Goal: Task Accomplishment & Management: Use online tool/utility

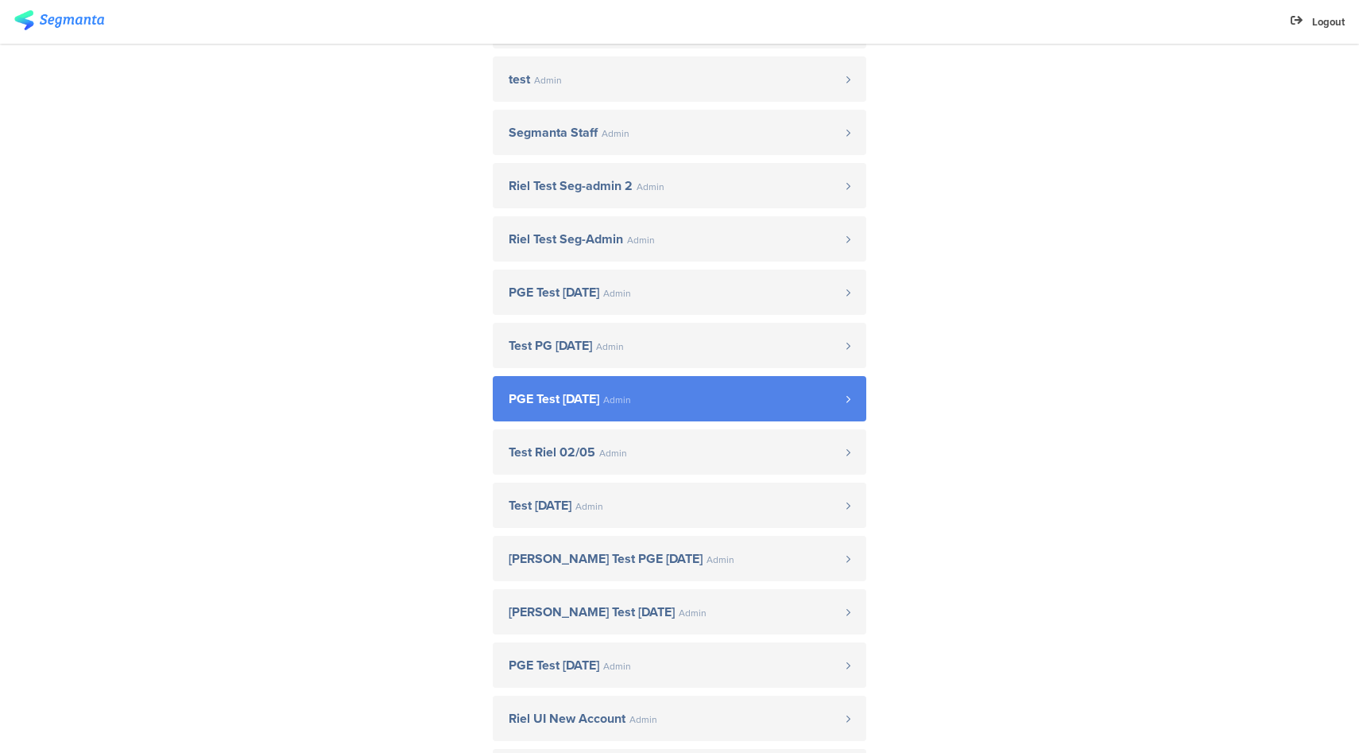
scroll to position [595, 0]
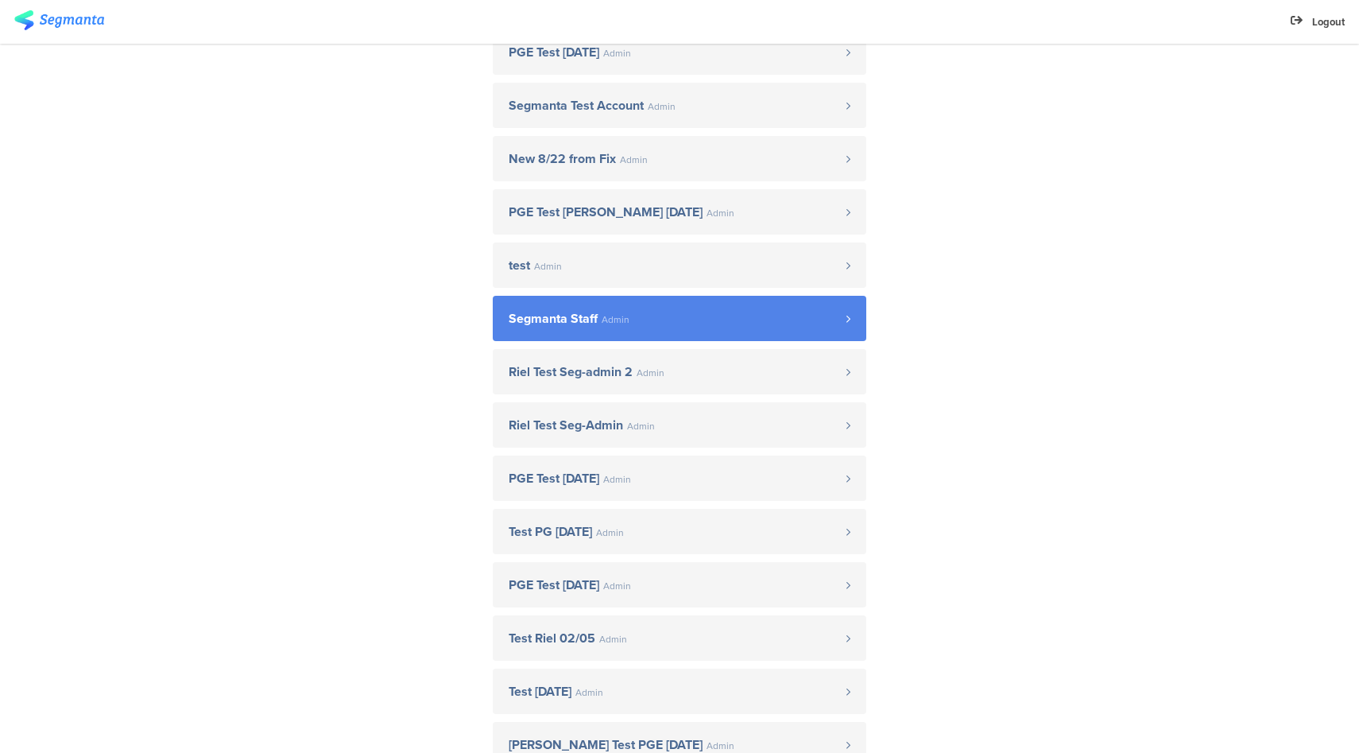
click at [634, 320] on span "Segmanta Staff Admin" at bounding box center [678, 318] width 338 height 13
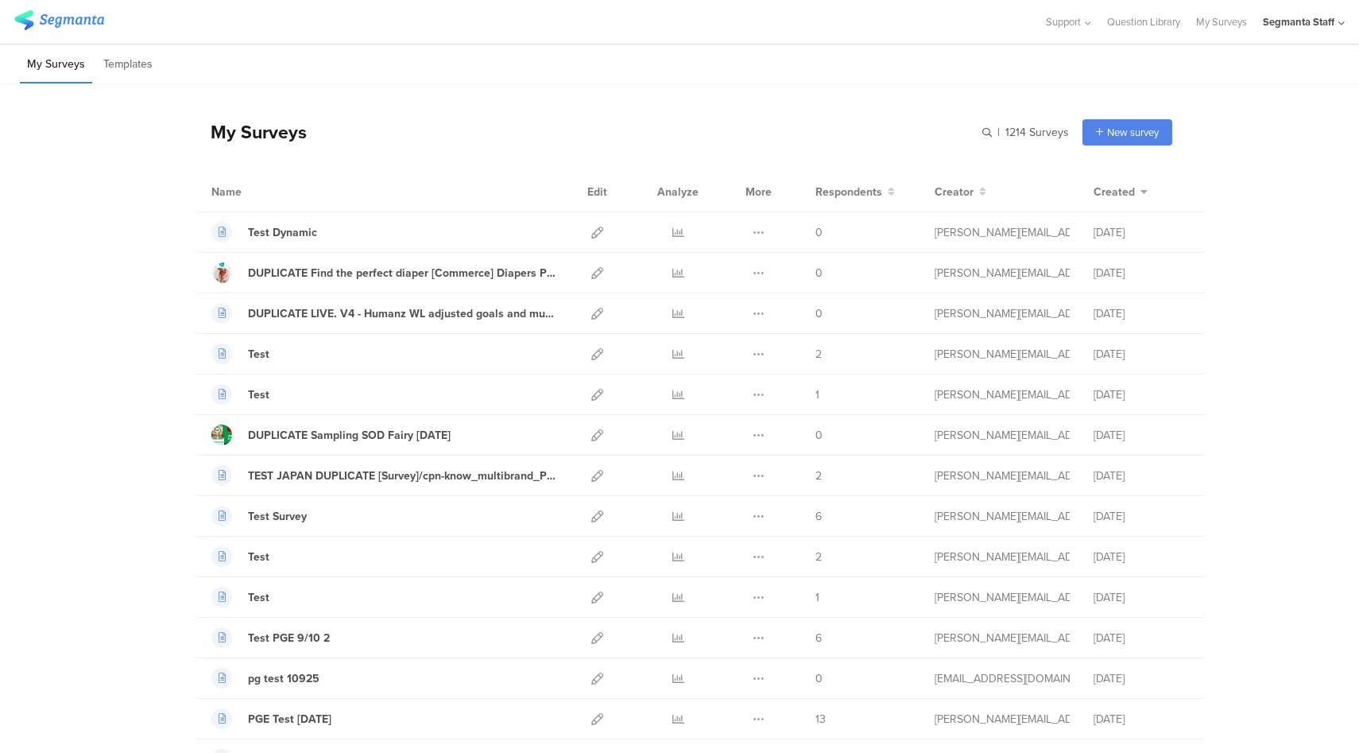
click at [1295, 28] on div "Segmanta Staff" at bounding box center [1299, 21] width 72 height 15
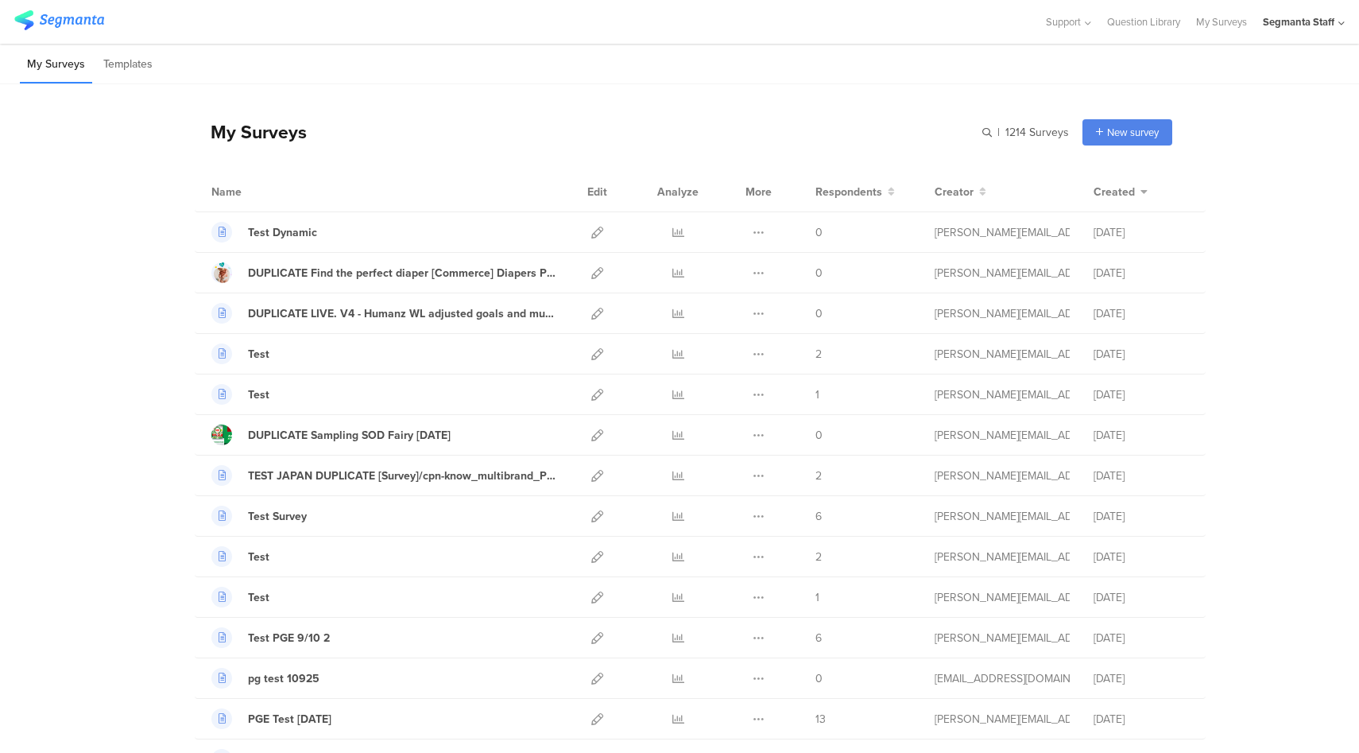
click at [1317, 24] on div "Segmanta Staff" at bounding box center [1299, 21] width 72 height 15
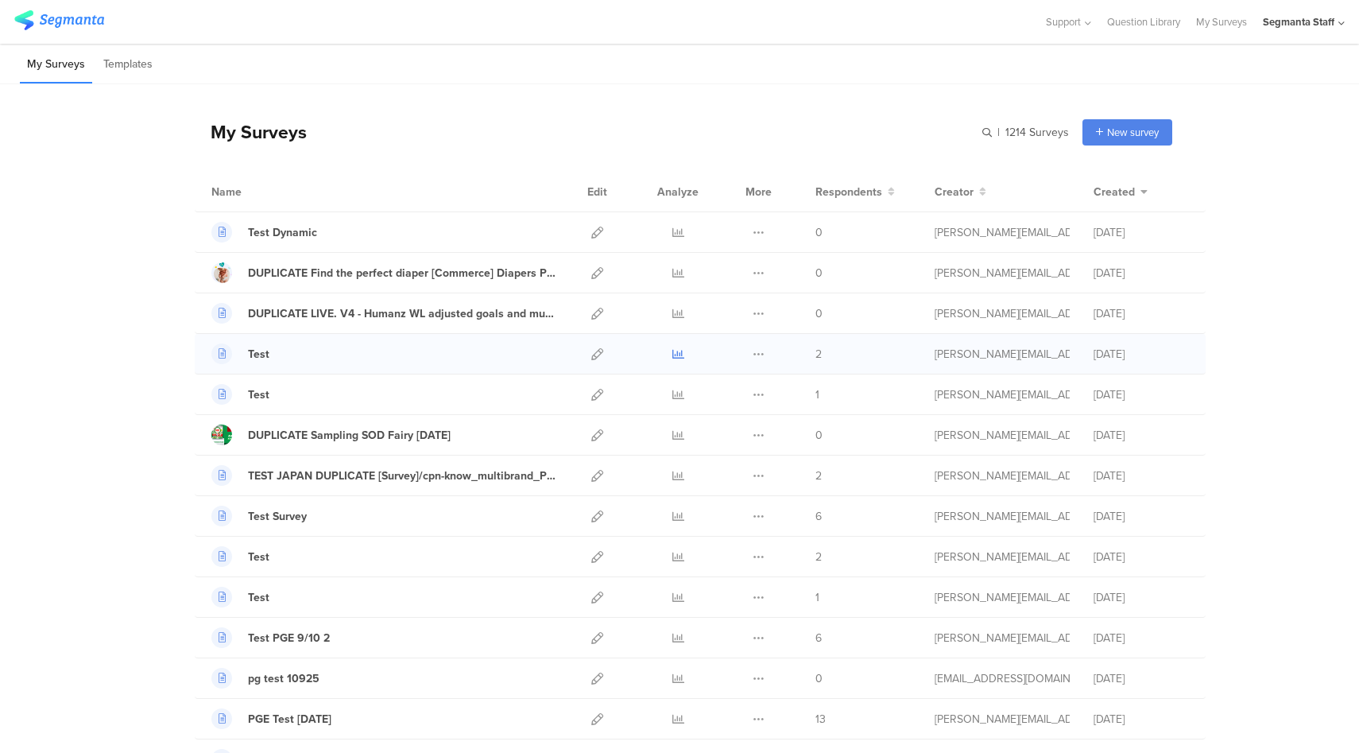
click at [672, 354] on icon at bounding box center [678, 354] width 12 height 12
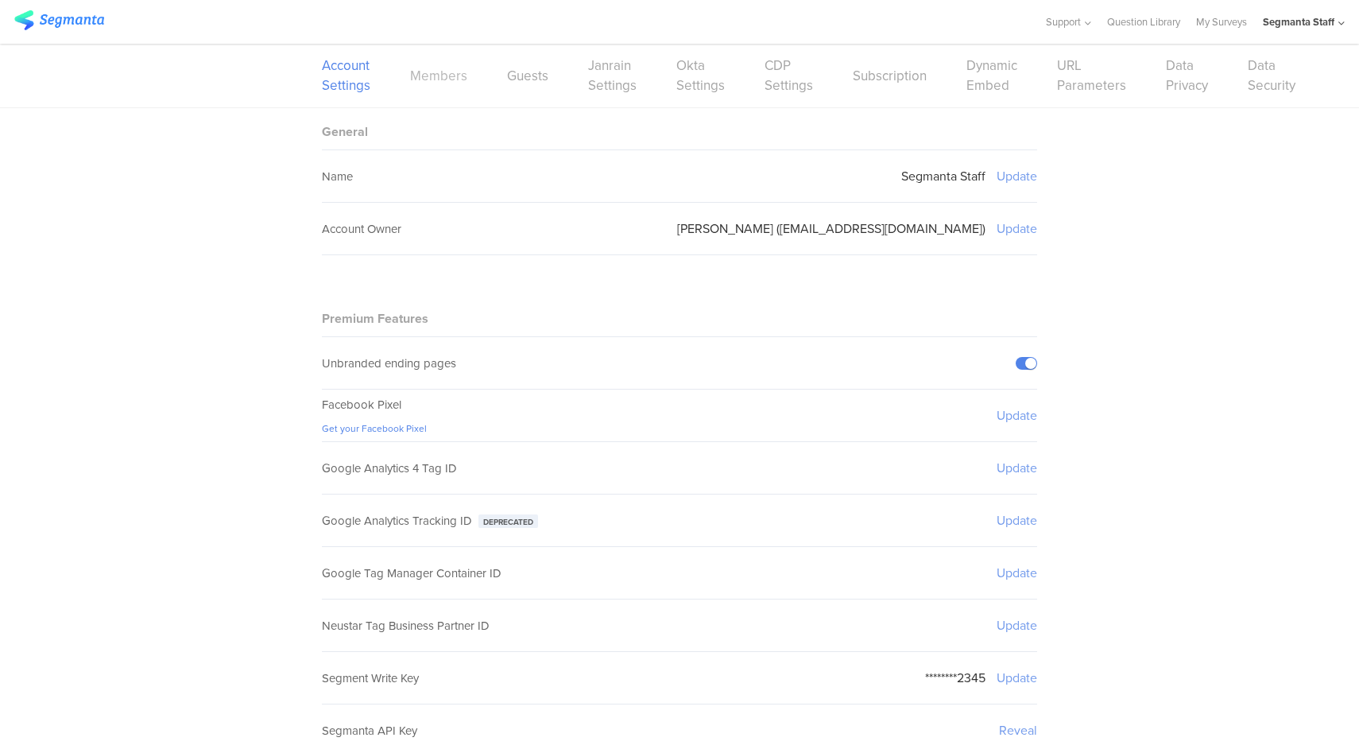
click at [439, 78] on link "Members" at bounding box center [438, 76] width 57 height 20
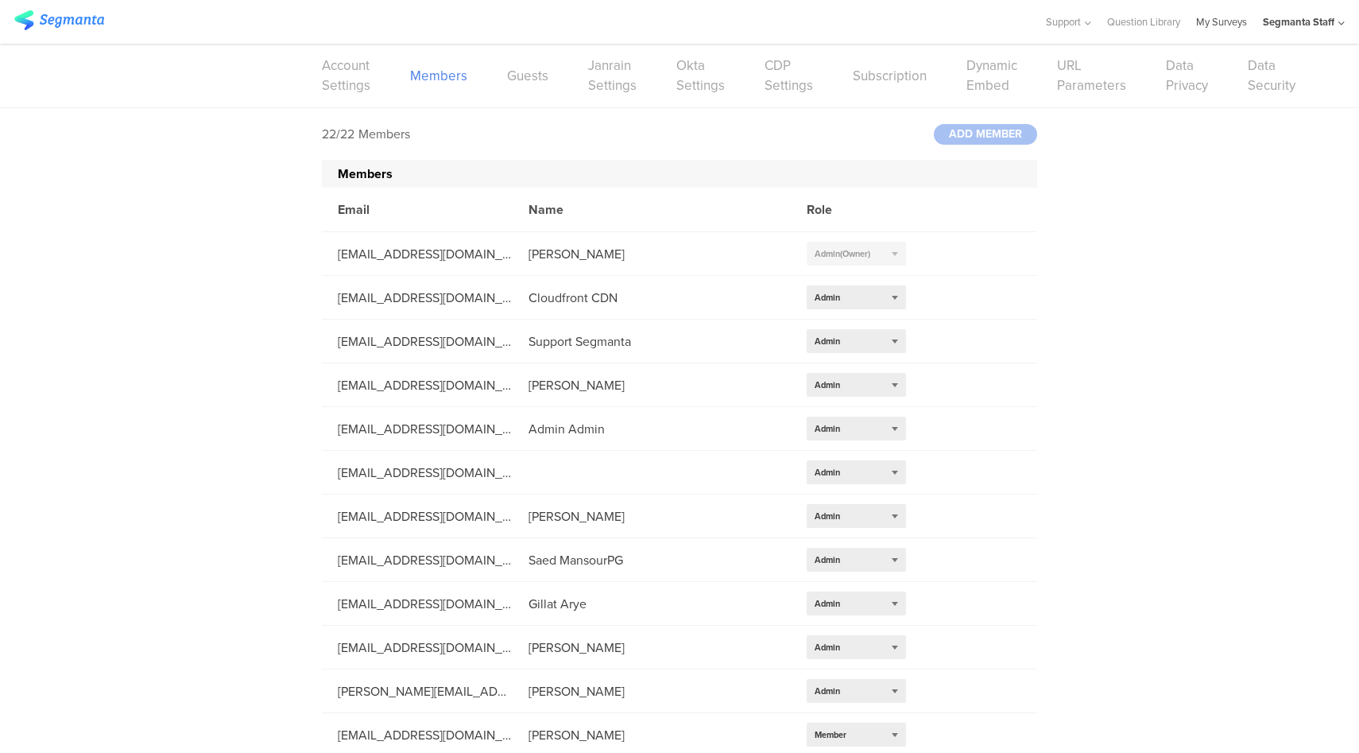
click at [1213, 31] on link "My Surveys" at bounding box center [1221, 22] width 51 height 44
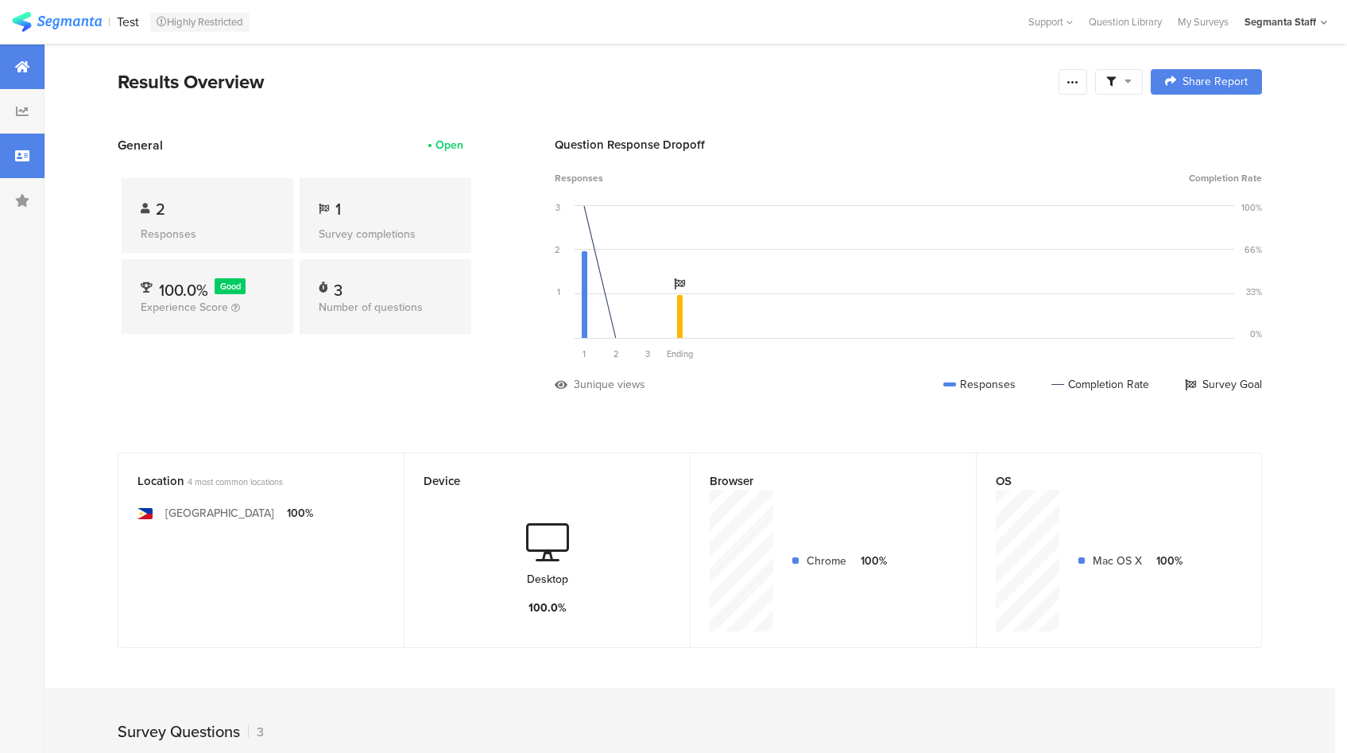
click at [37, 160] on div at bounding box center [22, 156] width 45 height 45
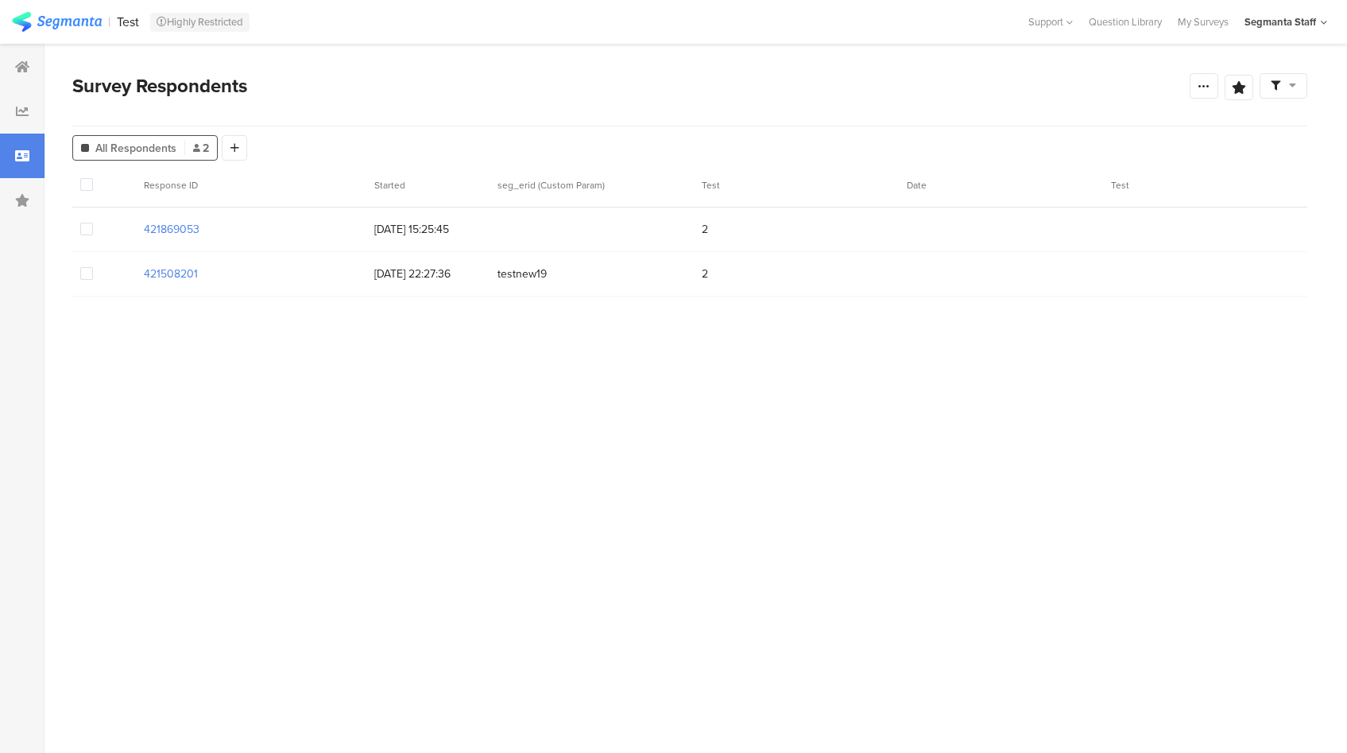
click at [6, 161] on div at bounding box center [22, 156] width 45 height 45
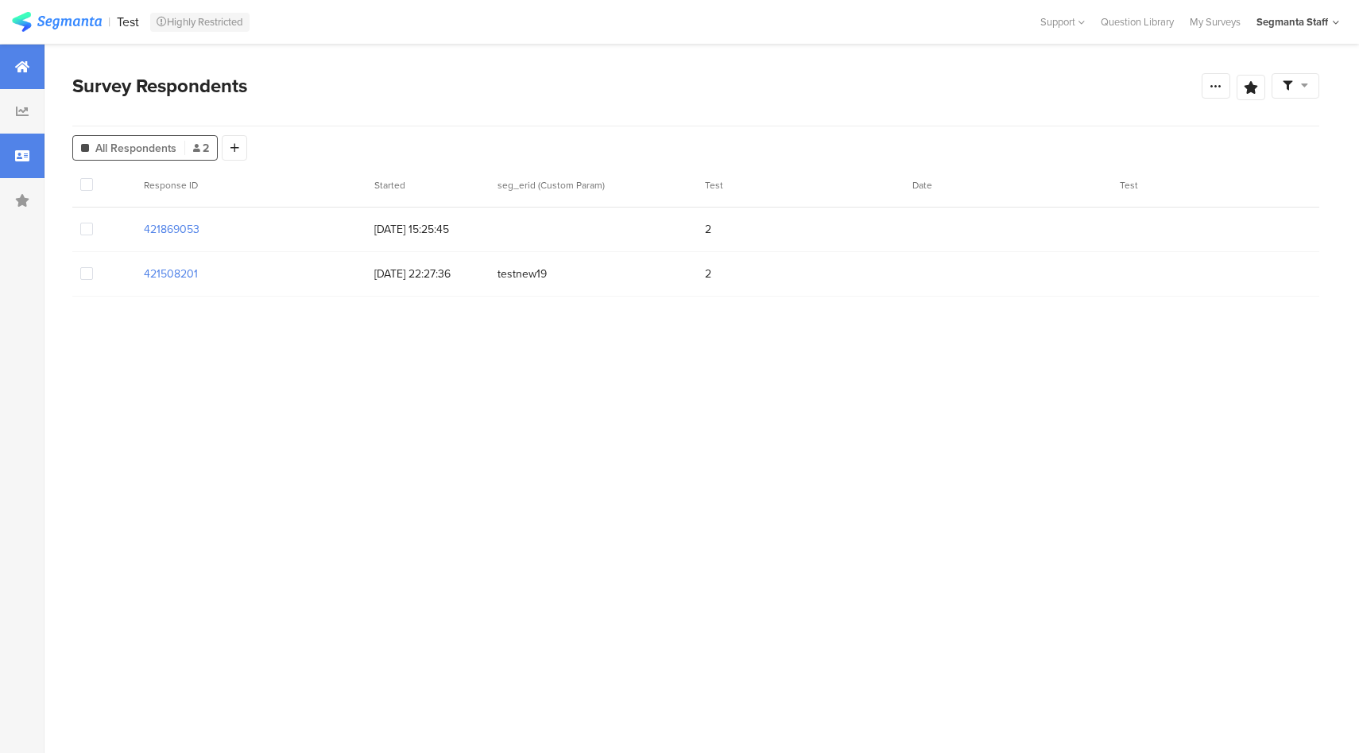
click at [10, 61] on div at bounding box center [22, 67] width 45 height 45
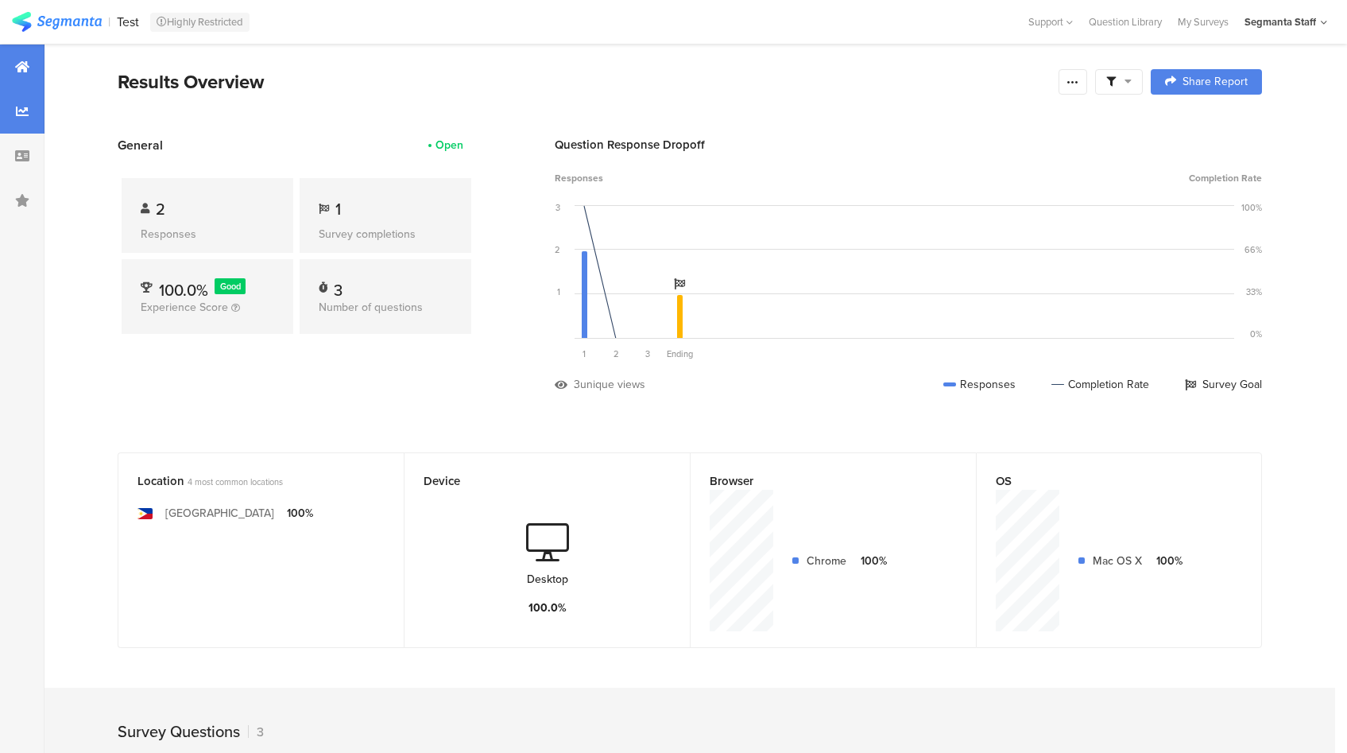
click at [28, 126] on div at bounding box center [22, 111] width 45 height 45
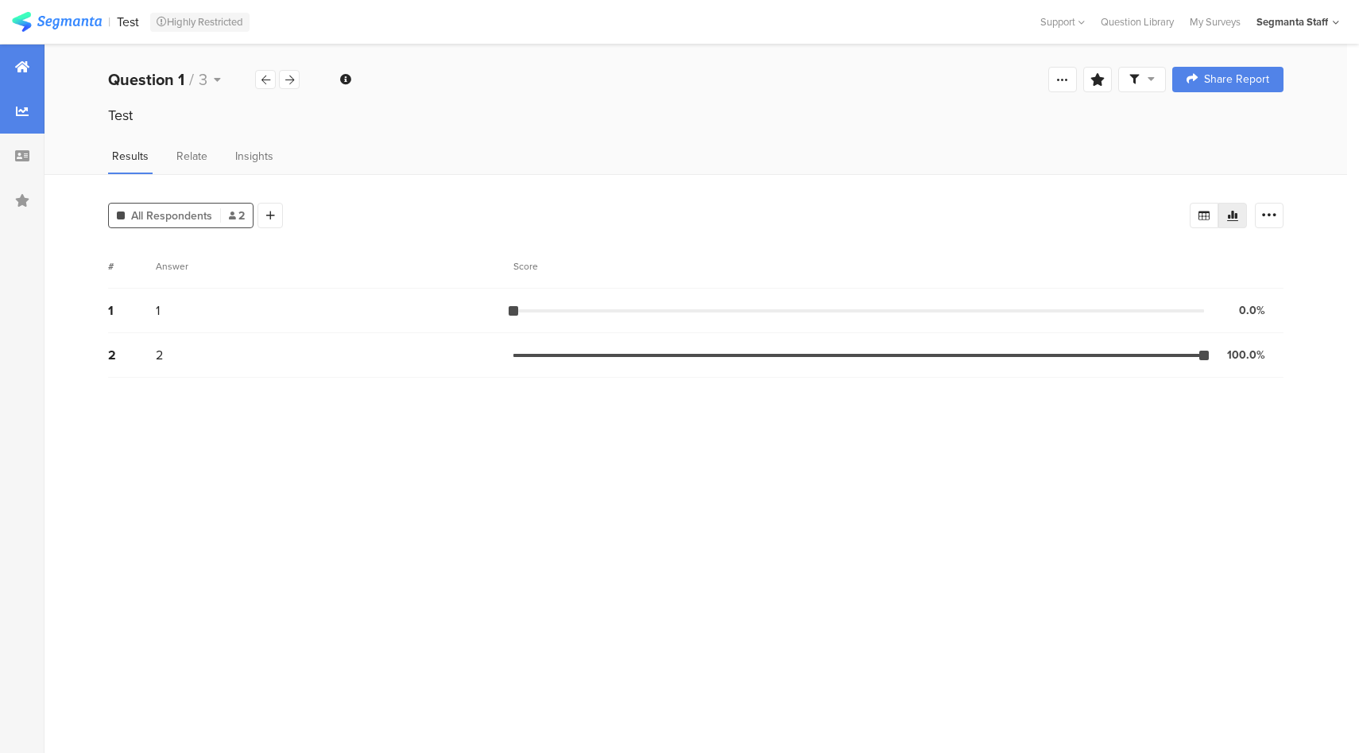
click at [21, 65] on icon at bounding box center [22, 66] width 14 height 13
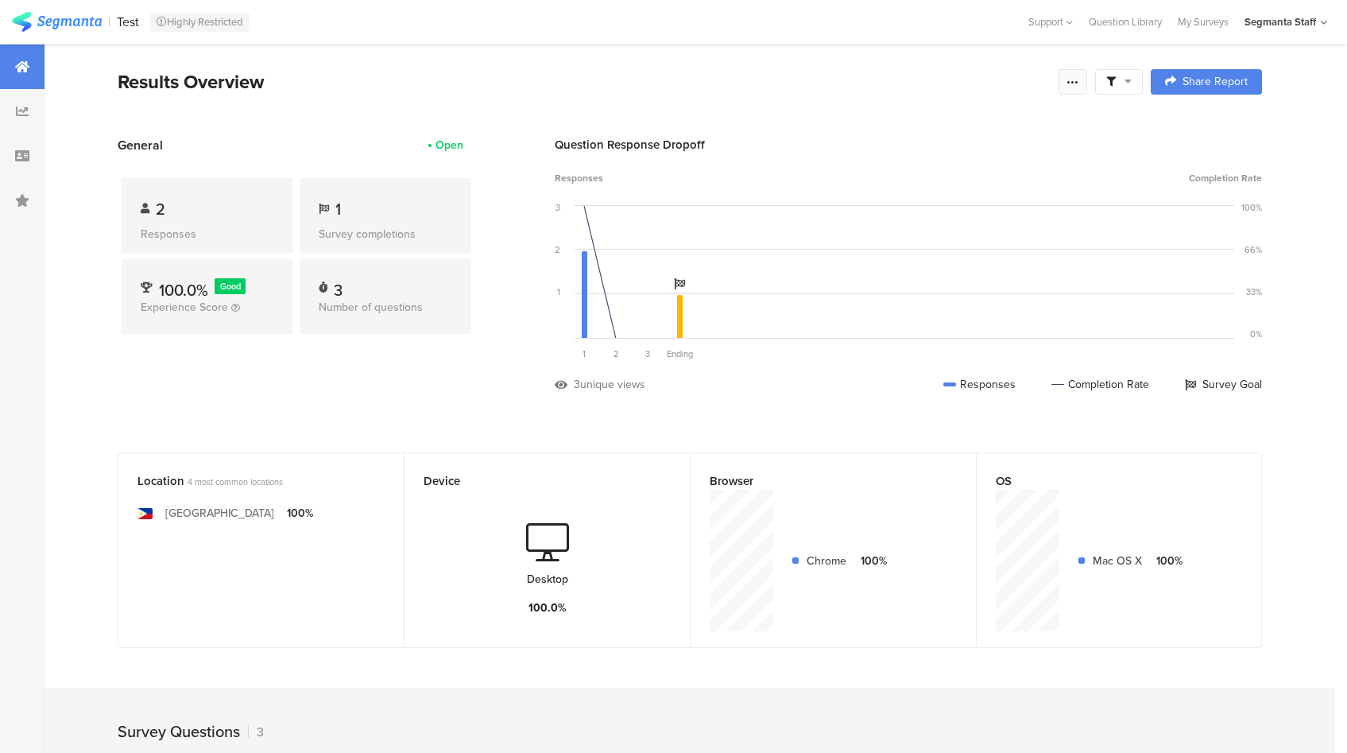
click at [1084, 91] on div at bounding box center [1073, 81] width 29 height 25
click at [892, 280] on div "Purge results" at bounding box center [907, 277] width 66 height 16
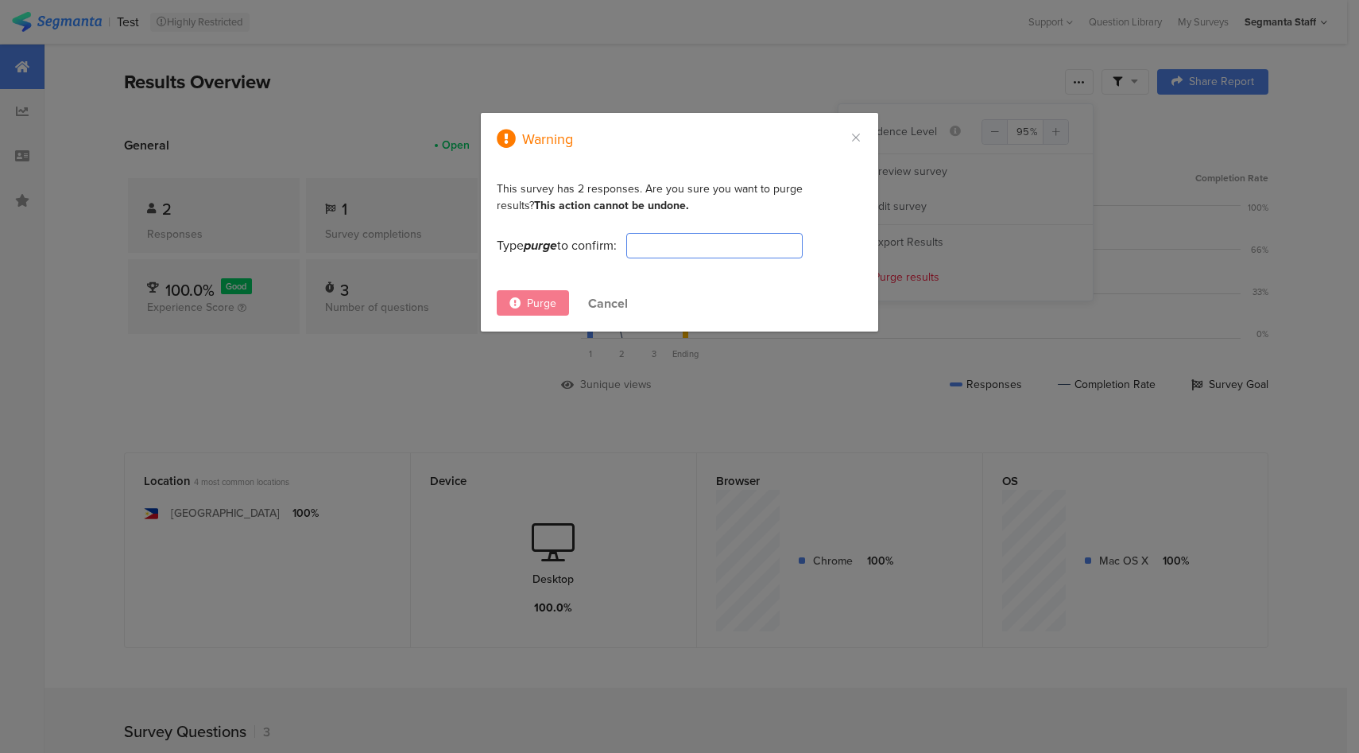
click at [661, 234] on input "dialog" at bounding box center [714, 245] width 176 height 25
type input "purge"
click at [527, 305] on span "Purge" at bounding box center [541, 303] width 29 height 17
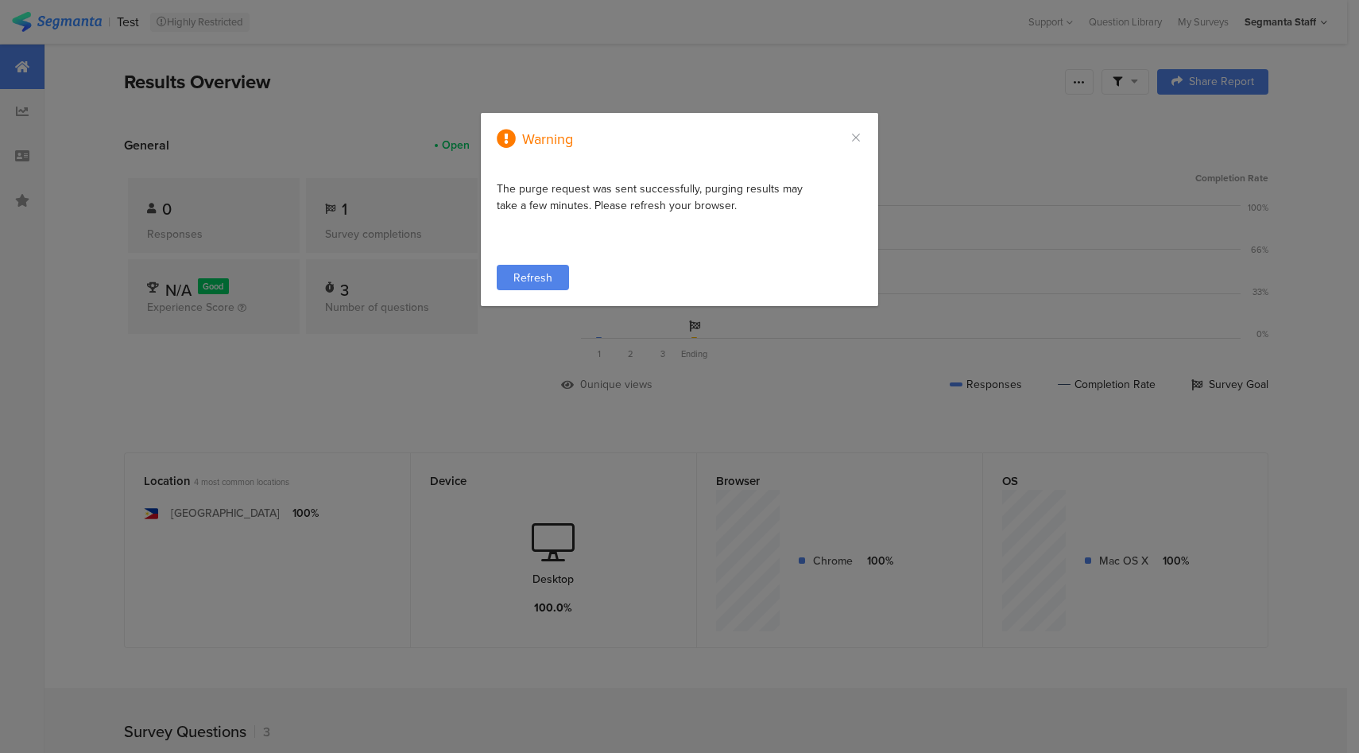
click at [544, 273] on span "Refresh" at bounding box center [533, 277] width 39 height 17
